Goal: Navigation & Orientation: Find specific page/section

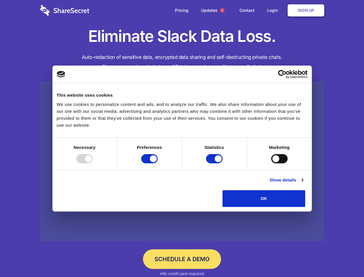
click at [93, 163] on div at bounding box center [84, 158] width 16 height 9
click at [158, 163] on input "Preferences" at bounding box center [149, 158] width 16 height 9
checkbox input "false"
click at [215, 163] on input "Statistics" at bounding box center [214, 158] width 16 height 9
checkbox input "false"
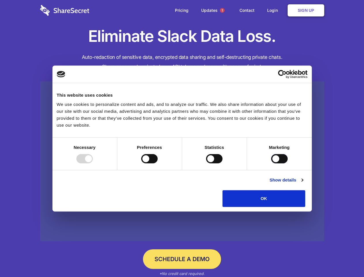
click at [272, 163] on input "Marketing" at bounding box center [280, 158] width 16 height 9
checkbox input "true"
click at [303, 184] on link "Show details" at bounding box center [286, 180] width 33 height 7
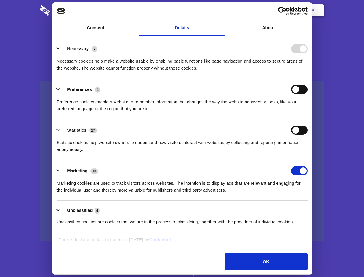
click at [308, 112] on div "Preference cookies enable a website to remember information that changes the wa…" at bounding box center [182, 103] width 251 height 18
click at [222, 10] on span "1" at bounding box center [222, 10] width 5 height 5
